Goal: Task Accomplishment & Management: Manage account settings

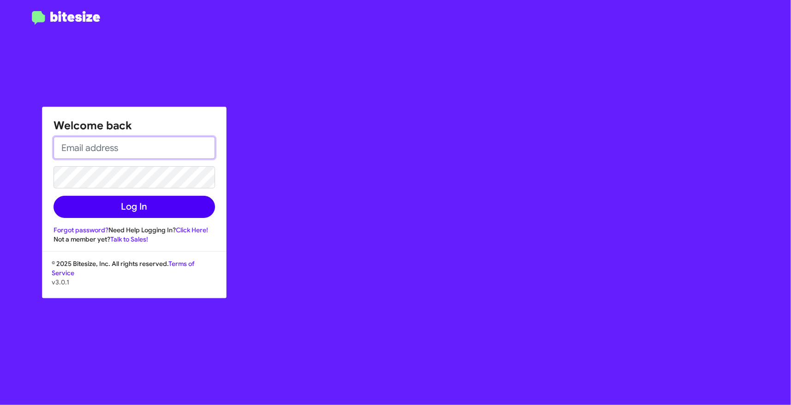
type input "[EMAIL_ADDRESS][DOMAIN_NAME]"
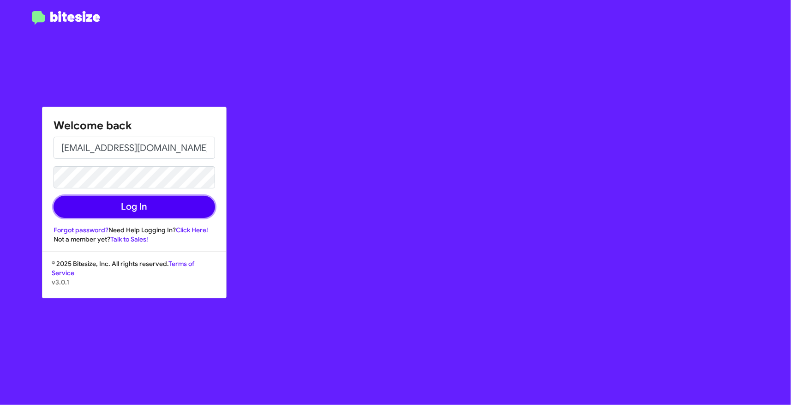
drag, startPoint x: 161, startPoint y: 208, endPoint x: 168, endPoint y: 207, distance: 7.0
click at [160, 208] on button "Log In" at bounding box center [135, 207] width 162 height 22
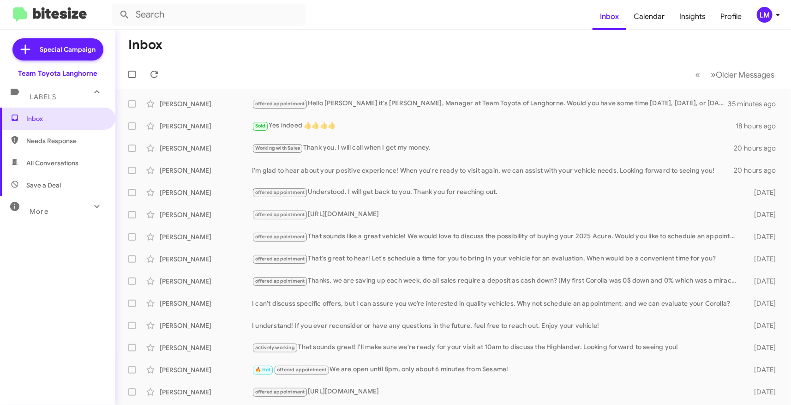
click at [771, 23] on mat-toolbar "Inbox Calendar Insights Profile LM" at bounding box center [395, 15] width 791 height 30
click at [769, 16] on div "LM" at bounding box center [765, 15] width 16 height 16
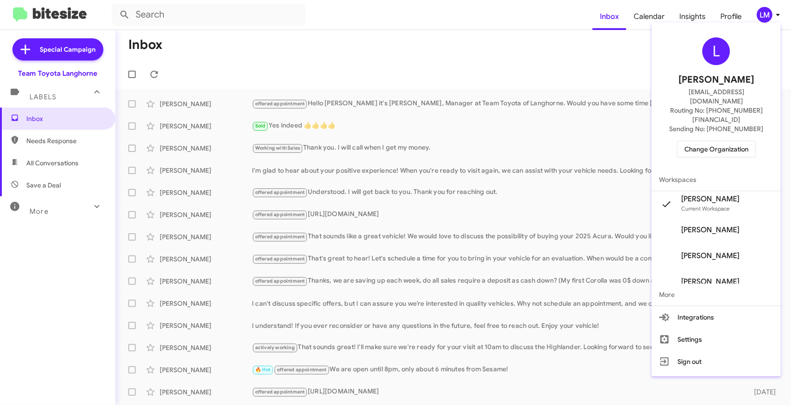
click at [710, 141] on span "Change Organization" at bounding box center [717, 149] width 64 height 16
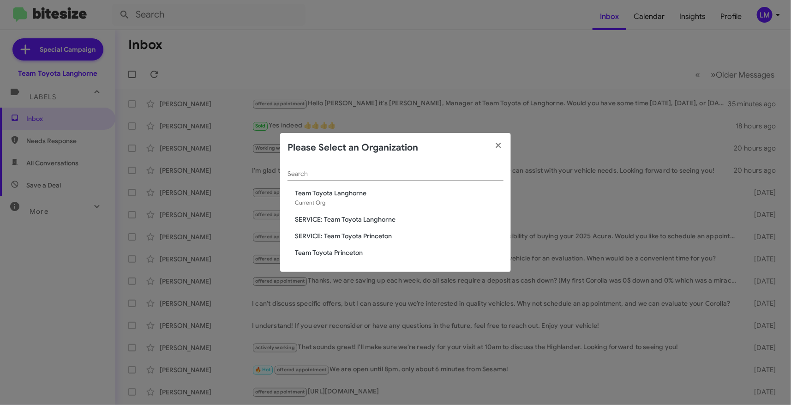
click at [349, 252] on span "Team Toyota Princeton" at bounding box center [399, 252] width 209 height 9
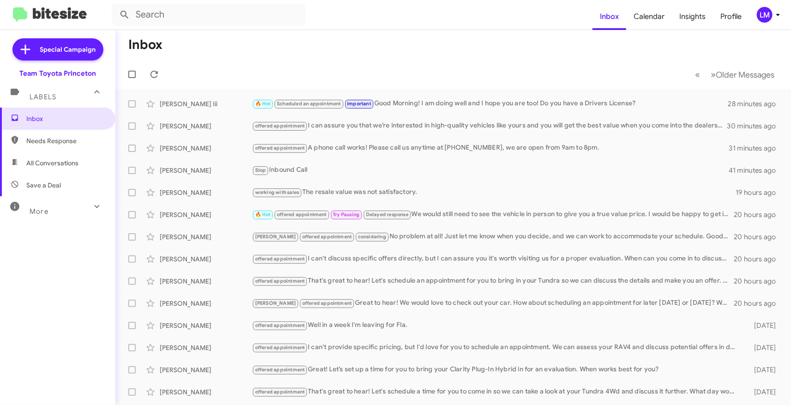
click at [472, 68] on mat-toolbar-row "« Previous » Next Older Messages" at bounding box center [453, 75] width 676 height 30
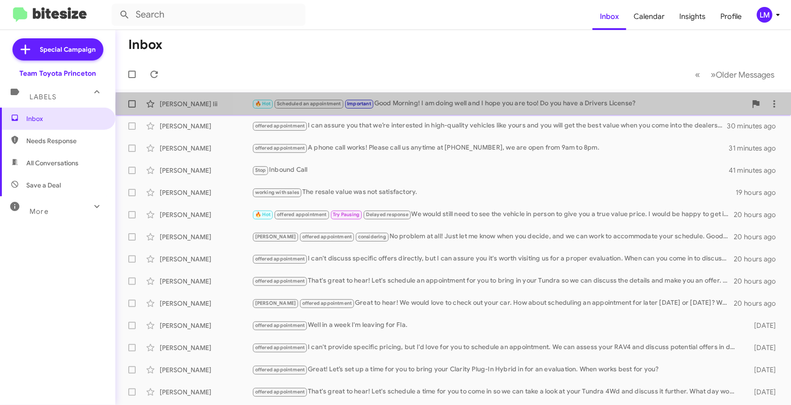
click at [520, 105] on div "🔥 Hot Scheduled an appointment Important Good Morning! I am doing well and I ho…" at bounding box center [499, 103] width 495 height 11
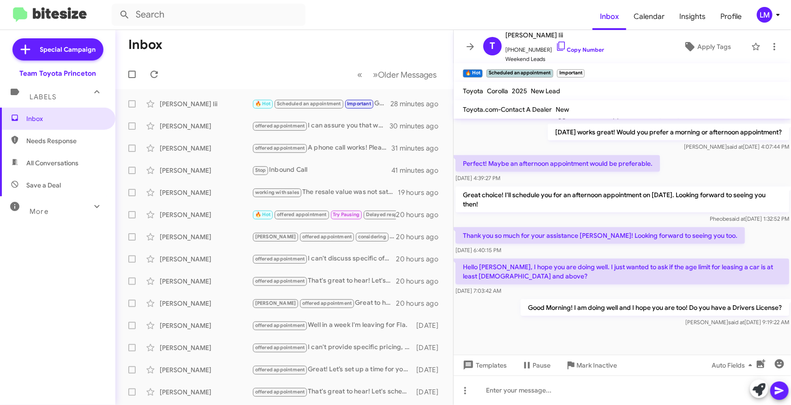
scroll to position [398, 0]
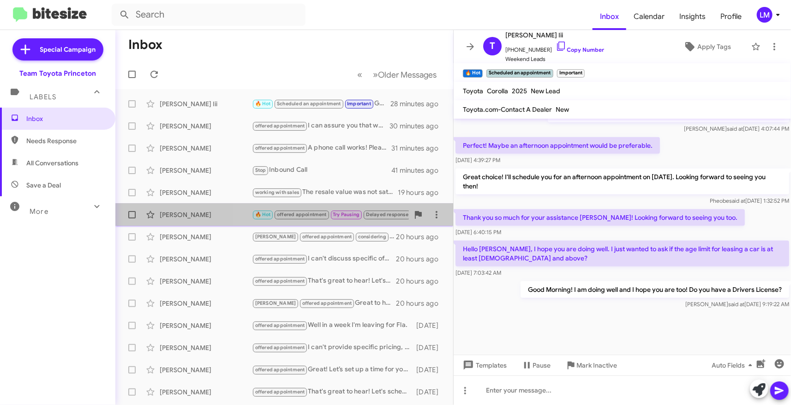
click at [352, 217] on span "Try Pausing" at bounding box center [346, 214] width 27 height 6
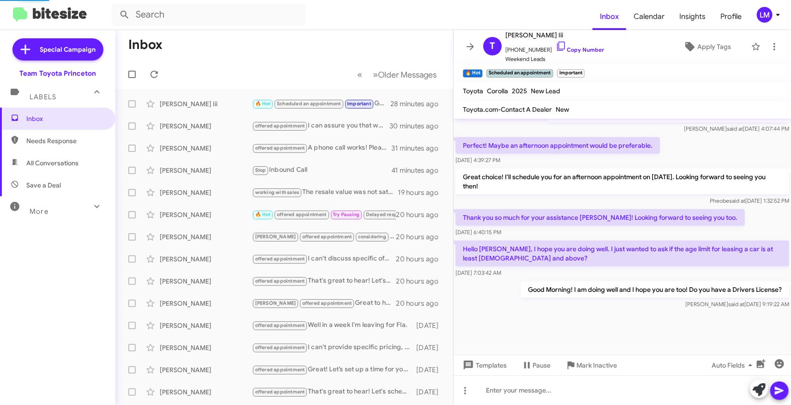
scroll to position [8, 0]
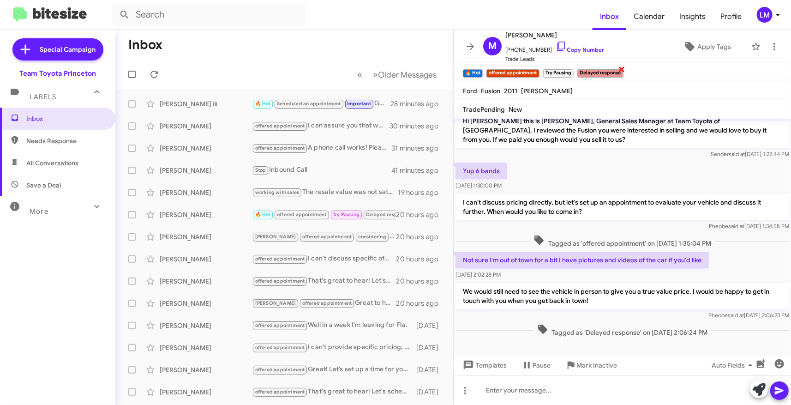
click at [624, 68] on span "×" at bounding box center [622, 68] width 7 height 11
click at [573, 69] on span "×" at bounding box center [572, 68] width 7 height 11
click at [539, 70] on span "×" at bounding box center [538, 68] width 7 height 11
click at [769, 45] on icon at bounding box center [774, 46] width 11 height 11
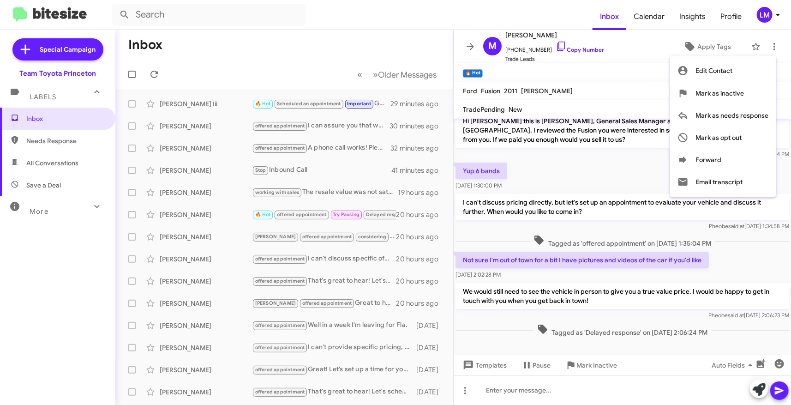
click at [467, 389] on div at bounding box center [395, 202] width 791 height 405
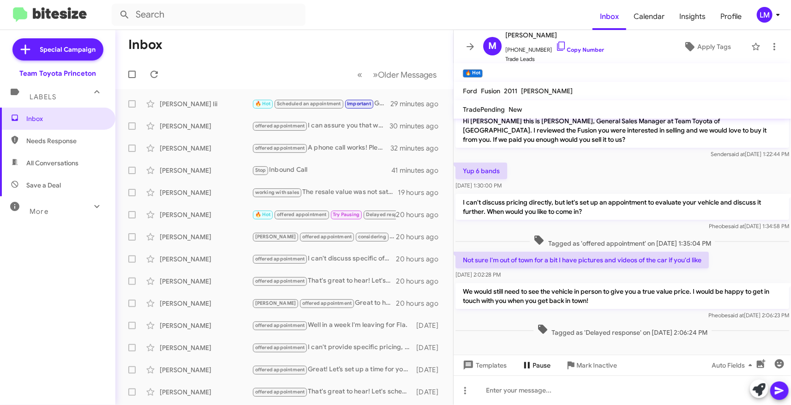
click at [538, 366] on span "Pause" at bounding box center [542, 365] width 18 height 17
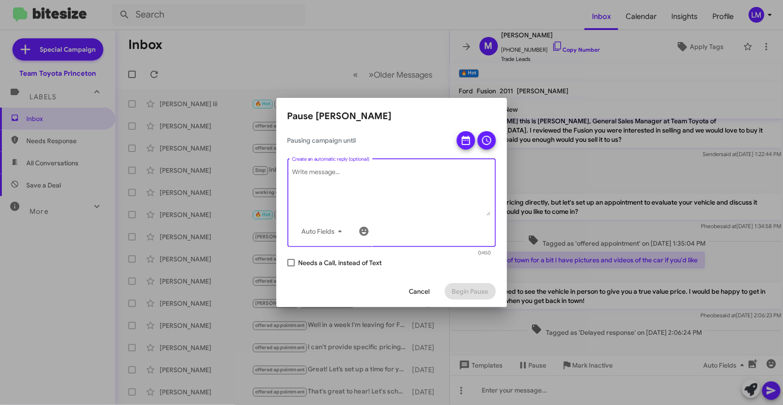
click at [390, 169] on textarea "Create an automatic reply (optional)" at bounding box center [391, 192] width 199 height 48
click at [462, 143] on icon at bounding box center [466, 140] width 8 height 9
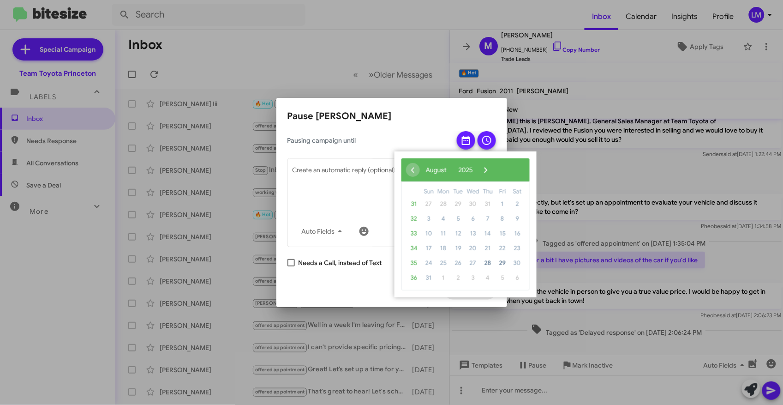
click at [442, 218] on span "4" at bounding box center [443, 218] width 15 height 15
click at [444, 216] on span "4" at bounding box center [443, 218] width 15 height 15
click at [493, 168] on span "›" at bounding box center [486, 170] width 14 height 14
click at [488, 201] on span "4" at bounding box center [487, 204] width 15 height 15
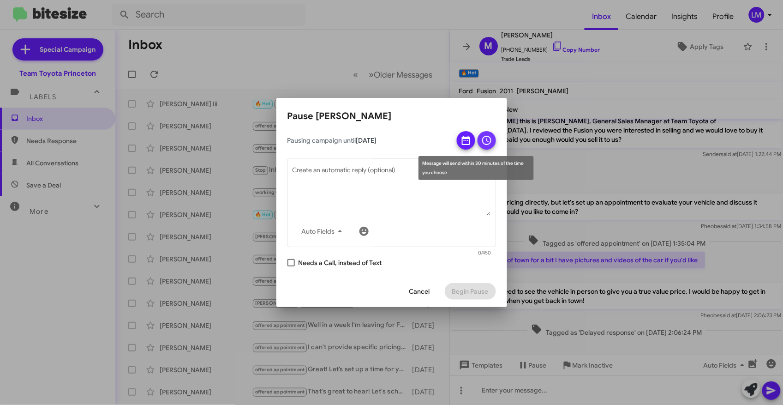
drag, startPoint x: 486, startPoint y: 138, endPoint x: 485, endPoint y: 156, distance: 18.5
click at [486, 140] on icon at bounding box center [486, 140] width 11 height 11
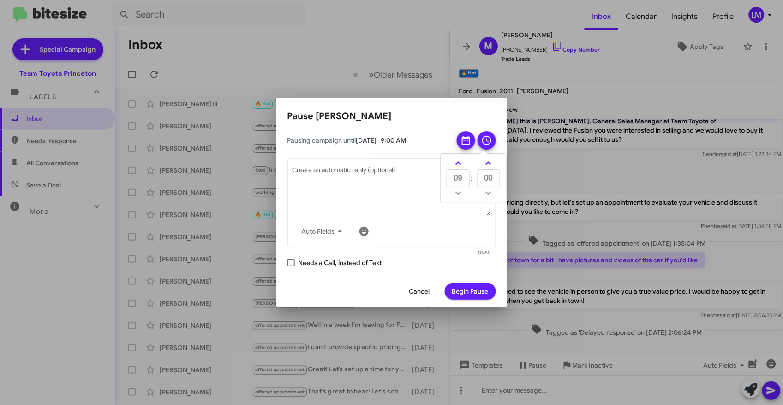
click at [456, 201] on div "09 : 00" at bounding box center [474, 178] width 66 height 49
click at [466, 286] on span "Begin Pause" at bounding box center [470, 291] width 36 height 17
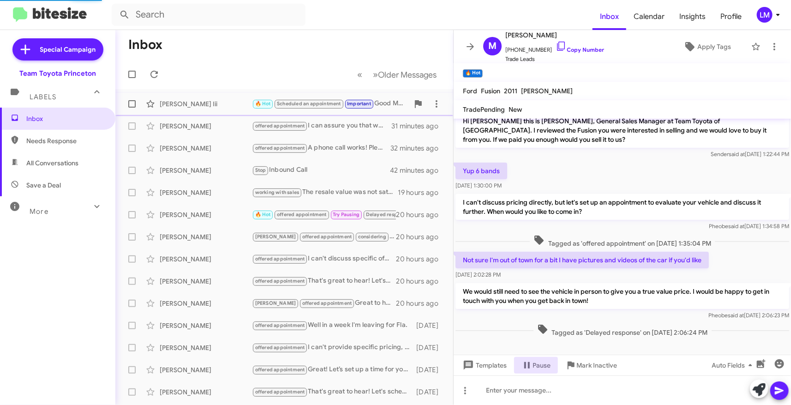
scroll to position [155, 0]
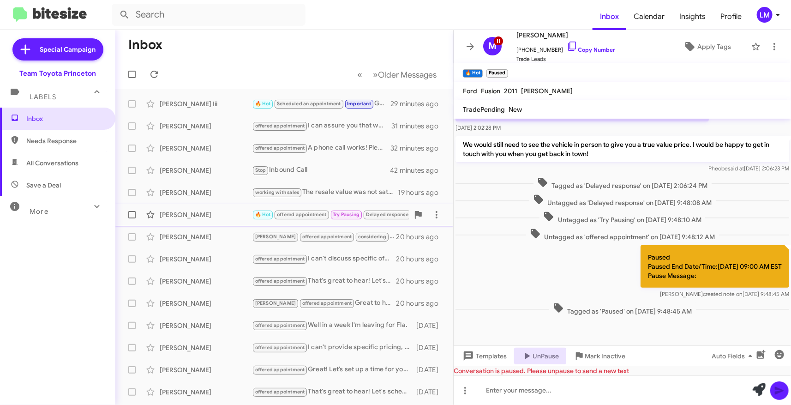
click at [311, 214] on span "offered appointment" at bounding box center [302, 214] width 50 height 6
click at [435, 215] on span at bounding box center [436, 214] width 18 height 11
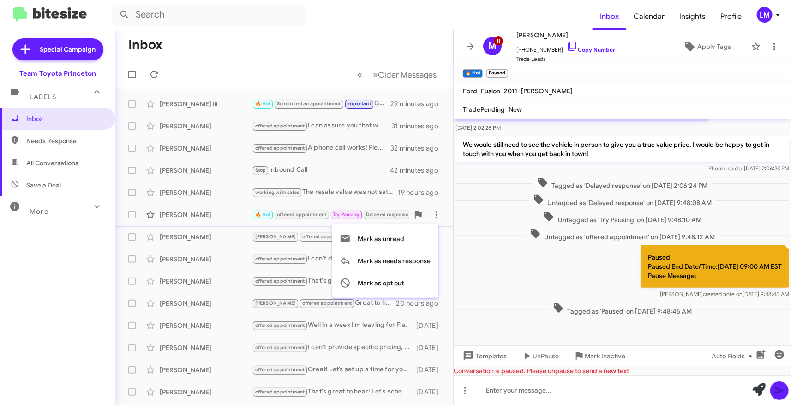
click at [225, 219] on div at bounding box center [395, 202] width 791 height 405
click at [228, 218] on div "Matthew Shull" at bounding box center [206, 214] width 92 height 9
click at [222, 212] on div "Matthew Shull" at bounding box center [206, 214] width 92 height 9
